Goal: Task Accomplishment & Management: Use online tool/utility

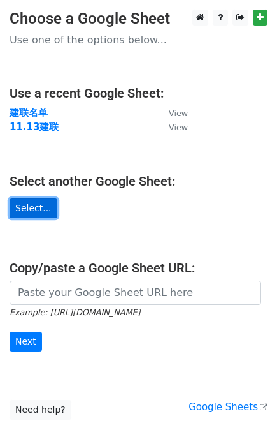
click at [36, 208] on link "Select..." at bounding box center [34, 208] width 48 height 20
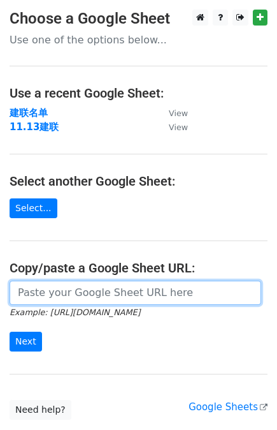
click at [53, 288] on input "url" at bounding box center [136, 292] width 252 height 24
paste input "https://docs.google.com/spreadsheets/d/1_nhODhh2_BJ97rqzAwE_PZeKT1cSbnlfd1eEl1_…"
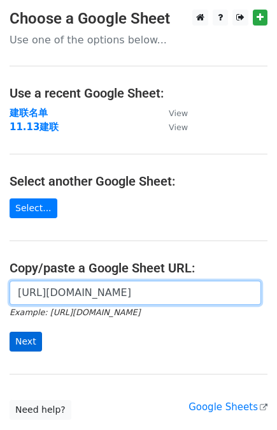
type input "[URL][DOMAIN_NAME]"
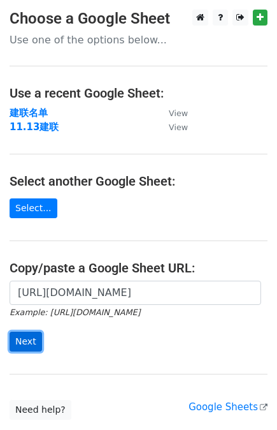
click at [36, 341] on input "Next" at bounding box center [26, 341] width 33 height 20
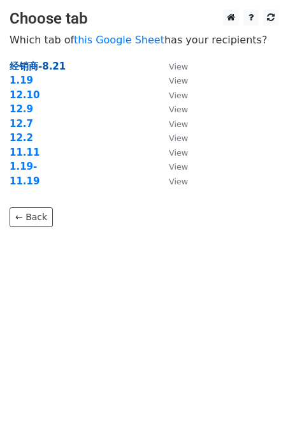
click at [40, 64] on strong "经销商-8.21" at bounding box center [38, 66] width 56 height 11
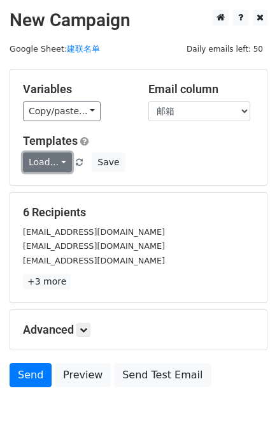
click at [61, 159] on link "Load..." at bounding box center [47, 162] width 49 height 20
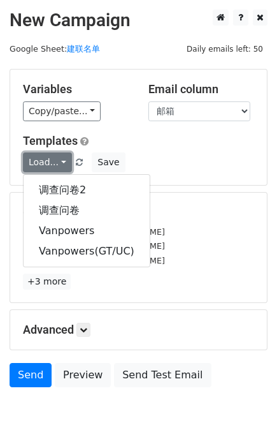
click at [64, 161] on link "Load..." at bounding box center [47, 162] width 49 height 20
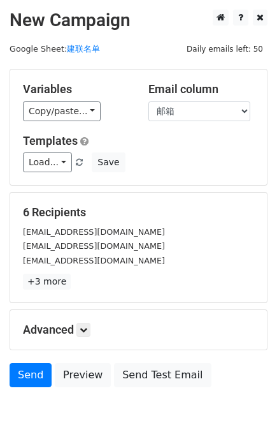
click at [179, 158] on div "Load... 调查问卷2 调查问卷 Vanpowers Vanpowers(GT/UC) Save" at bounding box center [138, 162] width 250 height 20
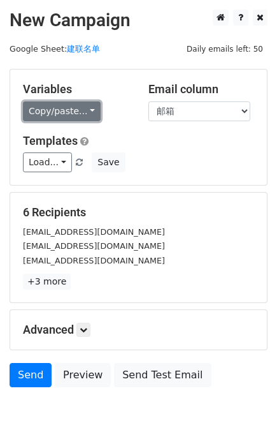
click at [83, 110] on link "Copy/paste..." at bounding box center [62, 111] width 78 height 20
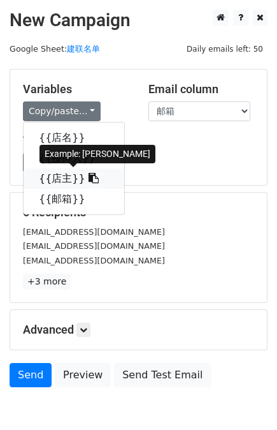
click at [89, 178] on icon at bounding box center [94, 178] width 10 height 10
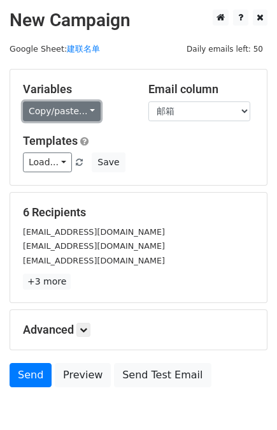
click at [89, 115] on link "Copy/paste..." at bounding box center [62, 111] width 78 height 20
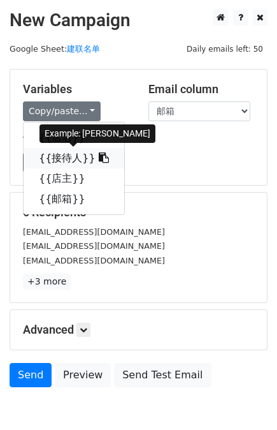
click at [99, 161] on icon at bounding box center [104, 157] width 10 height 10
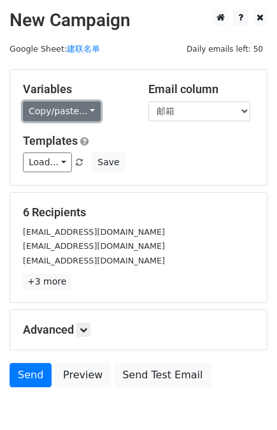
click at [89, 110] on link "Copy/paste..." at bounding box center [62, 111] width 78 height 20
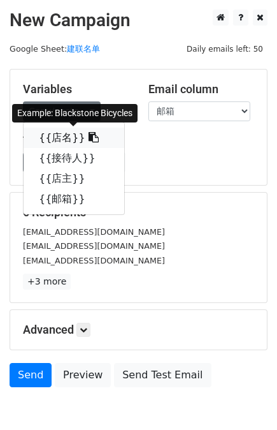
click at [89, 136] on icon at bounding box center [94, 137] width 10 height 10
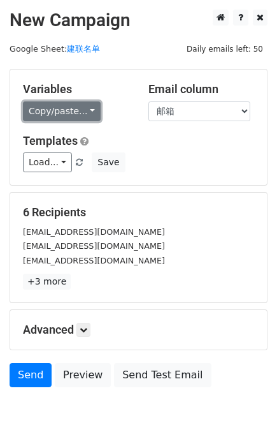
click at [89, 105] on link "Copy/paste..." at bounding box center [62, 111] width 78 height 20
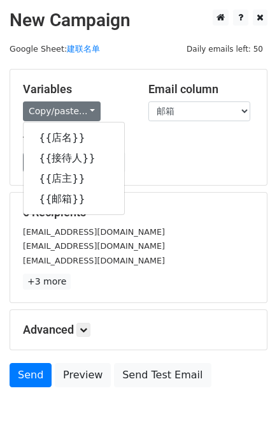
click at [171, 166] on div "Load... 调查问卷2 调查问卷 Vanpowers Vanpowers(GT/UC) Save" at bounding box center [138, 162] width 250 height 20
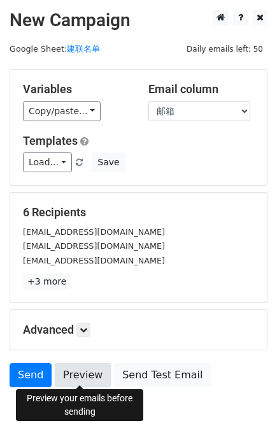
click at [71, 372] on link "Preview" at bounding box center [83, 375] width 56 height 24
click at [72, 372] on link "Preview" at bounding box center [83, 375] width 56 height 24
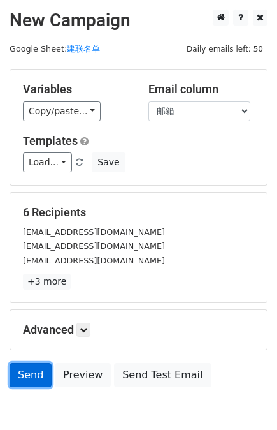
click at [29, 382] on link "Send" at bounding box center [31, 375] width 42 height 24
click at [19, 368] on link "Send" at bounding box center [31, 375] width 42 height 24
click at [32, 366] on link "Send" at bounding box center [31, 375] width 42 height 24
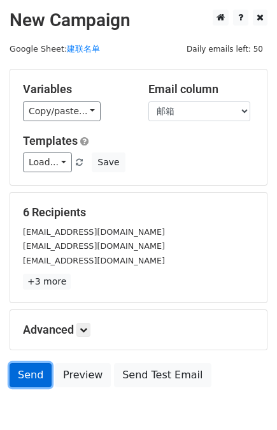
click at [32, 366] on link "Send" at bounding box center [31, 375] width 42 height 24
click at [33, 370] on link "Send" at bounding box center [31, 375] width 42 height 24
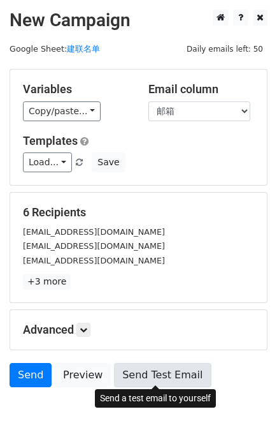
click at [139, 375] on link "Send Test Email" at bounding box center [162, 375] width 97 height 24
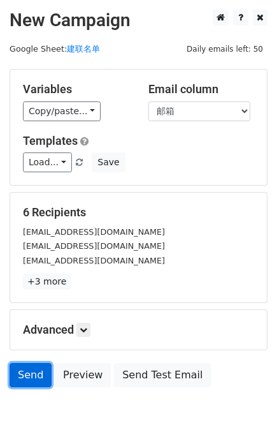
click at [31, 368] on link "Send" at bounding box center [31, 375] width 42 height 24
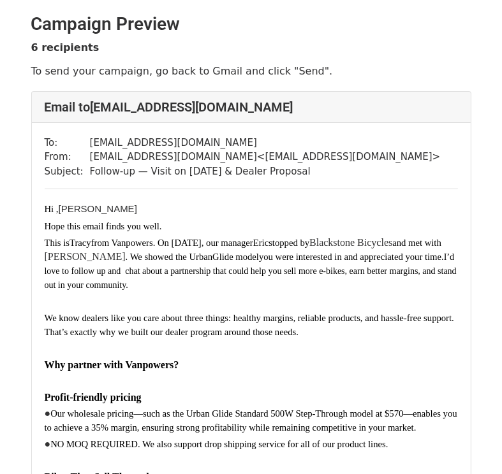
click at [161, 257] on p "This is T r a c y from Vanpowers. On August 18th , our manager E r i c stopped …" at bounding box center [251, 264] width 413 height 56
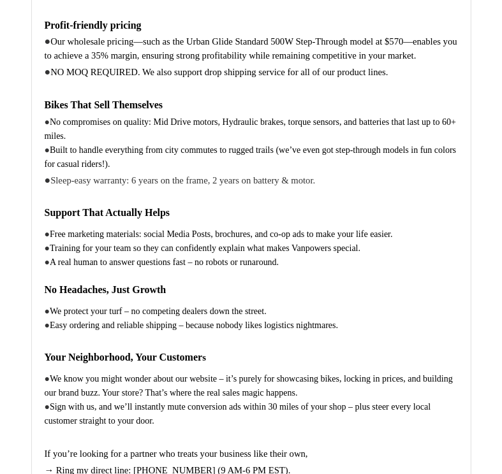
scroll to position [5889, 0]
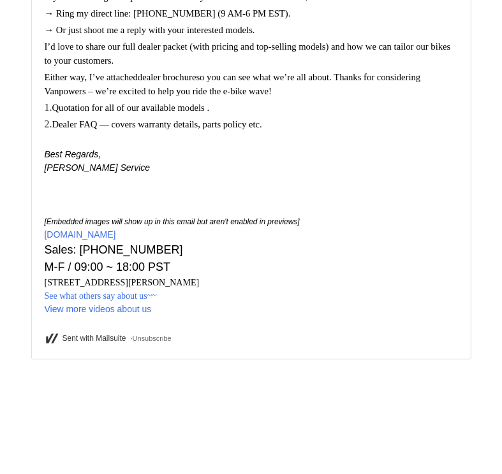
scroll to position [6338, 0]
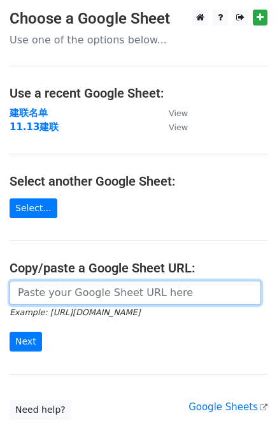
drag, startPoint x: 51, startPoint y: 286, endPoint x: 48, endPoint y: 280, distance: 6.9
click at [51, 286] on input "url" at bounding box center [136, 292] width 252 height 24
paste input "https://docs.google.com/spreadsheets/d/1_nhODhh2_BJ97rqzAwE_PZeKT1cSbnlfd1eEl1_…"
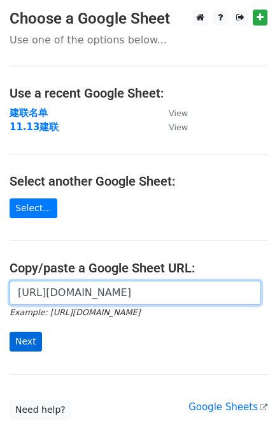
type input "https://docs.google.com/spreadsheets/d/1_nhODhh2_BJ97rqzAwE_PZeKT1cSbnlfd1eEl1_…"
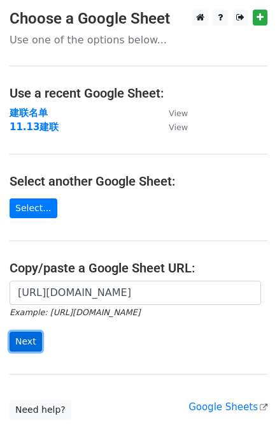
click at [25, 337] on input "Next" at bounding box center [26, 341] width 33 height 20
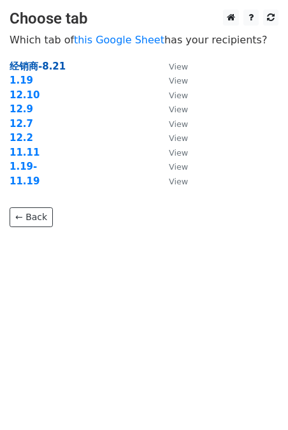
click at [36, 62] on strong "经销商-8.21" at bounding box center [38, 66] width 56 height 11
click at [43, 64] on strong "经销商-8.21" at bounding box center [38, 66] width 56 height 11
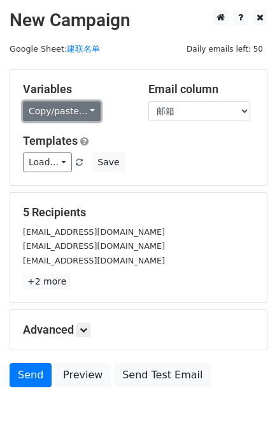
click at [82, 113] on link "Copy/paste..." at bounding box center [62, 111] width 78 height 20
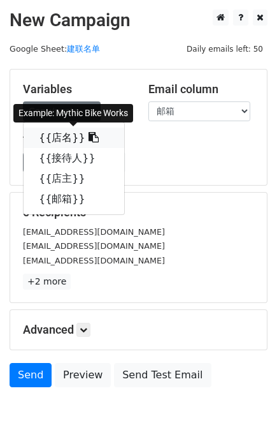
drag, startPoint x: 82, startPoint y: 136, endPoint x: 71, endPoint y: 146, distance: 14.4
click at [89, 134] on icon at bounding box center [94, 137] width 10 height 10
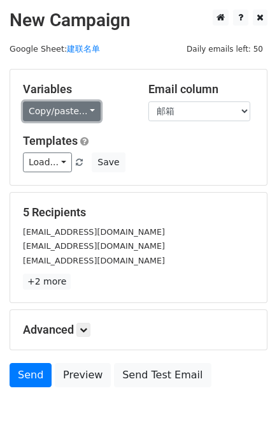
click at [92, 108] on link "Copy/paste..." at bounding box center [62, 111] width 78 height 20
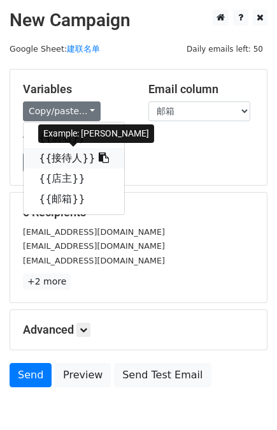
click at [99, 157] on icon at bounding box center [104, 157] width 10 height 10
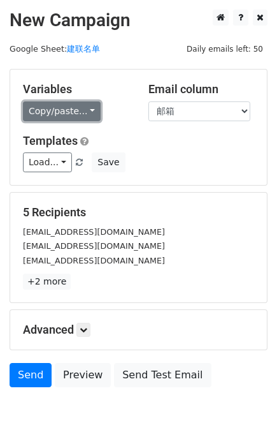
click at [85, 112] on link "Copy/paste..." at bounding box center [62, 111] width 78 height 20
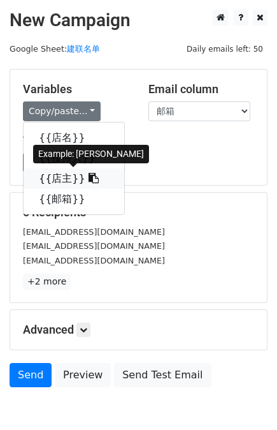
click at [89, 178] on icon at bounding box center [94, 178] width 10 height 10
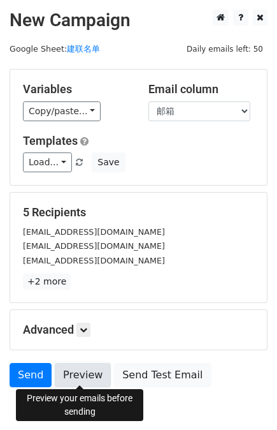
click at [78, 373] on link "Preview" at bounding box center [83, 375] width 56 height 24
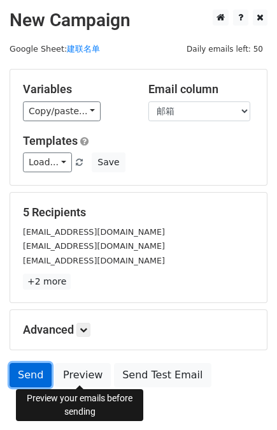
click at [31, 372] on link "Send" at bounding box center [31, 375] width 42 height 24
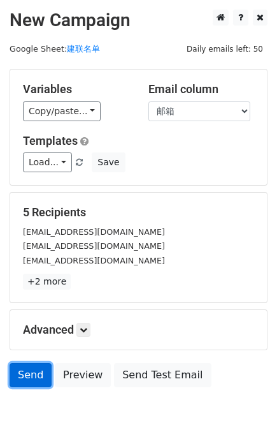
click at [33, 373] on link "Send" at bounding box center [31, 375] width 42 height 24
click at [33, 372] on link "Send" at bounding box center [31, 375] width 42 height 24
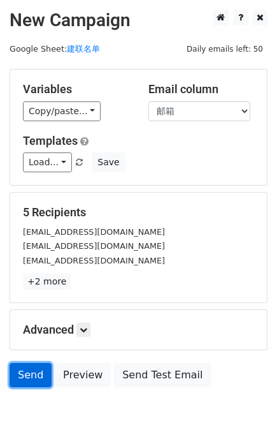
click at [34, 372] on link "Send" at bounding box center [31, 375] width 42 height 24
click at [35, 372] on link "Send" at bounding box center [31, 375] width 42 height 24
click at [28, 365] on link "Send" at bounding box center [31, 375] width 42 height 24
click at [29, 364] on link "Send" at bounding box center [31, 375] width 42 height 24
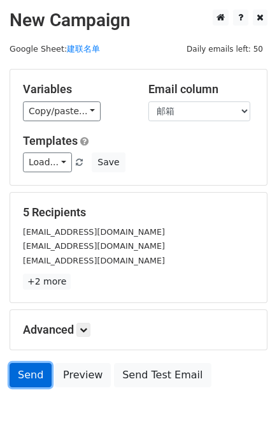
click at [32, 364] on link "Send" at bounding box center [31, 375] width 42 height 24
click at [29, 370] on link "Send" at bounding box center [31, 375] width 42 height 24
click at [22, 364] on link "Send" at bounding box center [31, 375] width 42 height 24
click at [37, 372] on link "Send" at bounding box center [31, 375] width 42 height 24
click at [43, 371] on link "Send" at bounding box center [31, 375] width 42 height 24
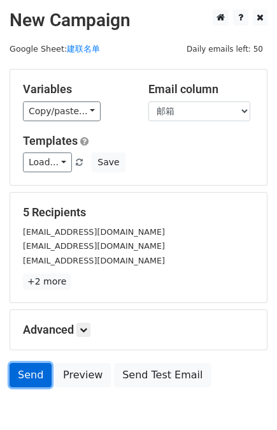
click at [25, 365] on link "Send" at bounding box center [31, 375] width 42 height 24
click at [28, 382] on link "Send" at bounding box center [31, 375] width 42 height 24
click at [34, 359] on form "Variables Copy/paste... {{店名}} {{接待人}} {{店主}} {{邮箱}} Email column 店名 接待人 店主 邮箱 …" at bounding box center [139, 231] width 258 height 324
click at [37, 360] on form "Variables Copy/paste... {{店名}} {{接待人}} {{店主}} {{邮箱}} Email column 店名 接待人 店主 邮箱 …" at bounding box center [139, 231] width 258 height 324
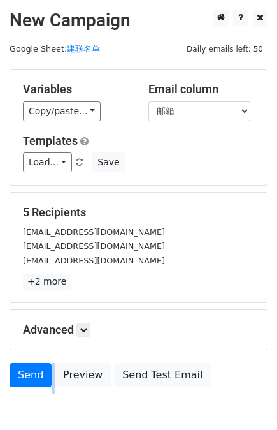
click at [37, 360] on form "Variables Copy/paste... {{店名}} {{接待人}} {{店主}} {{邮箱}} Email column 店名 接待人 店主 邮箱 …" at bounding box center [139, 231] width 258 height 324
click at [36, 359] on form "Variables Copy/paste... {{店名}} {{接待人}} {{店主}} {{邮箱}} Email column 店名 接待人 店主 邮箱 …" at bounding box center [139, 231] width 258 height 324
click at [38, 360] on form "Variables Copy/paste... {{店名}} {{接待人}} {{店主}} {{邮箱}} Email column 店名 接待人 店主 邮箱 …" at bounding box center [139, 231] width 258 height 324
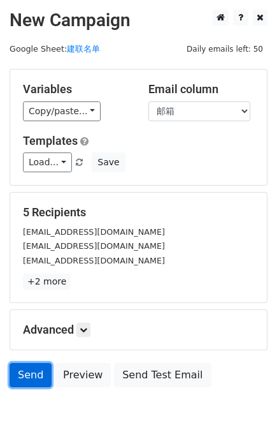
click at [39, 363] on link "Send" at bounding box center [31, 375] width 42 height 24
click at [21, 374] on link "Send" at bounding box center [31, 375] width 42 height 24
click at [22, 374] on link "Send" at bounding box center [31, 375] width 42 height 24
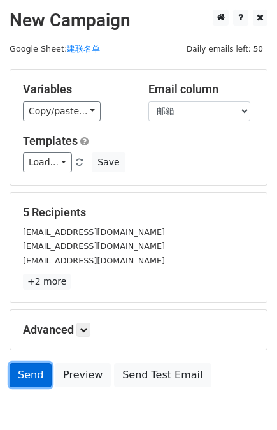
click at [22, 374] on link "Send" at bounding box center [31, 375] width 42 height 24
